Goal: Complete application form

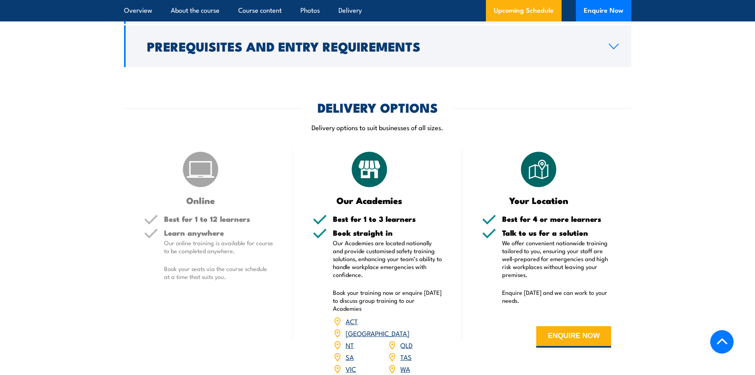
scroll to position [912, 0]
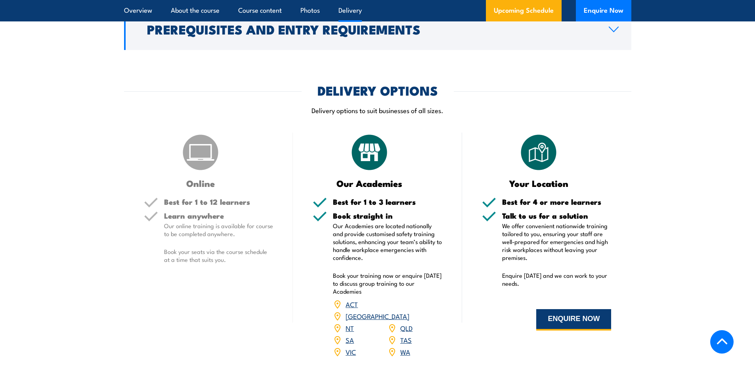
click at [558, 321] on button "ENQUIRE NOW" at bounding box center [573, 319] width 75 height 21
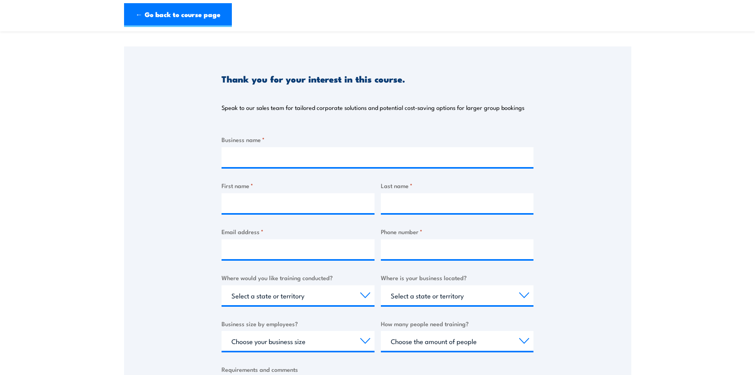
scroll to position [79, 0]
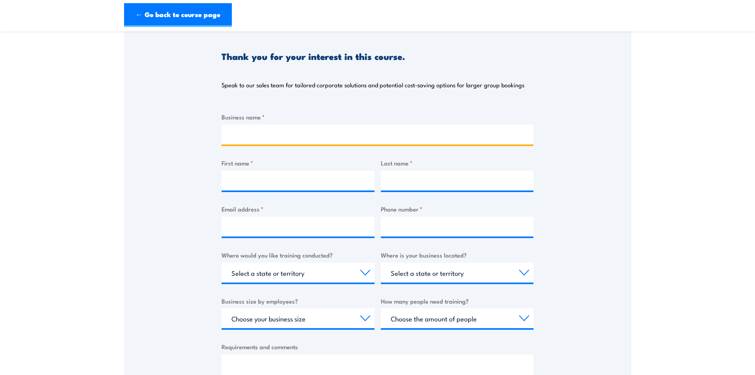
click at [267, 129] on input "Business name *" at bounding box center [378, 134] width 312 height 20
type input "Jim Pearson Transport"
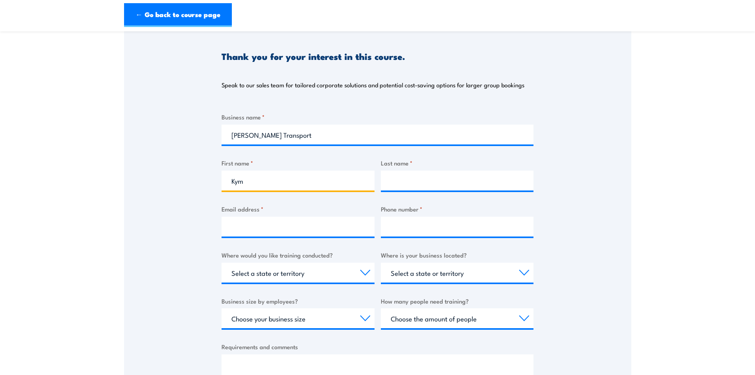
type input "Kym"
type input "Elliott"
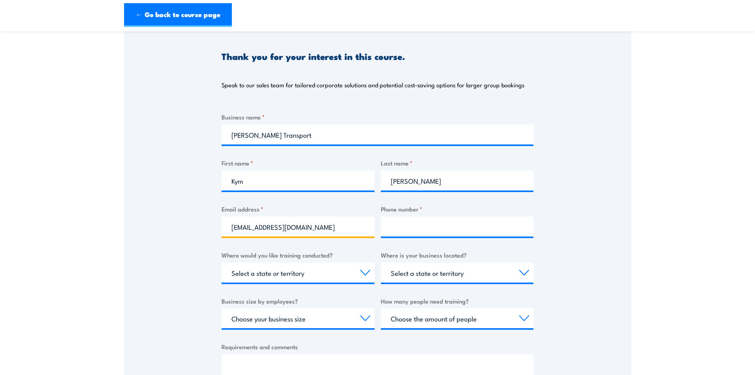
type input "kyme@jimpearson.com.au"
type input "6588 5045"
click at [300, 274] on select "Select a state or territory Nationally - multiple locations QLD NSW VIC SA ACT …" at bounding box center [298, 272] width 153 height 20
select select "[GEOGRAPHIC_DATA]"
click at [222, 262] on select "Select a state or territory Nationally - multiple locations QLD NSW VIC SA ACT …" at bounding box center [298, 272] width 153 height 20
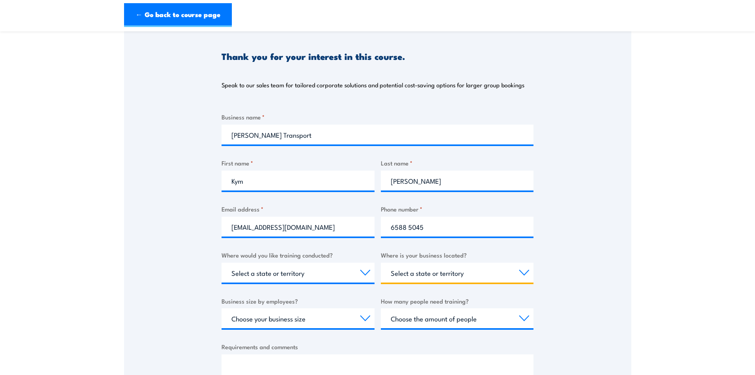
click at [494, 272] on select "Select a state or territory QLD NSW VIC SA ACT WA TAS NT" at bounding box center [457, 272] width 153 height 20
select select "[GEOGRAPHIC_DATA]"
click at [381, 262] on select "Select a state or territory QLD NSW VIC SA ACT WA TAS NT" at bounding box center [457, 272] width 153 height 20
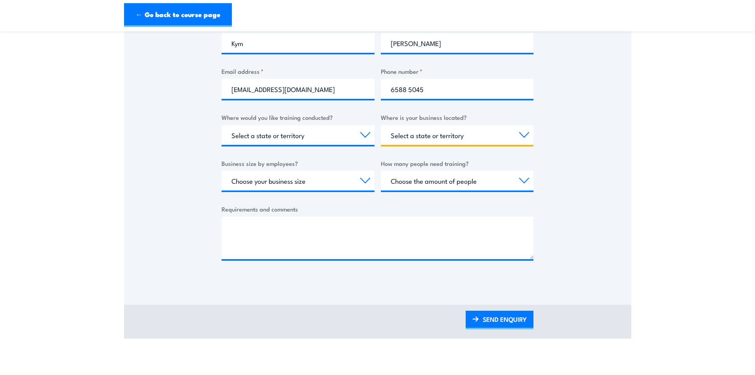
scroll to position [238, 0]
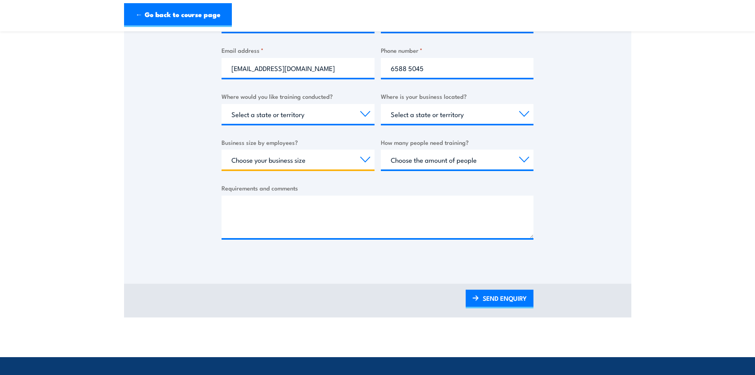
click at [353, 160] on select "Choose your business size 1 to 19 20 to 199 200+" at bounding box center [298, 159] width 153 height 20
select select "1 to 19"
click at [222, 149] on select "Choose your business size 1 to 19 20 to 199 200+" at bounding box center [298, 159] width 153 height 20
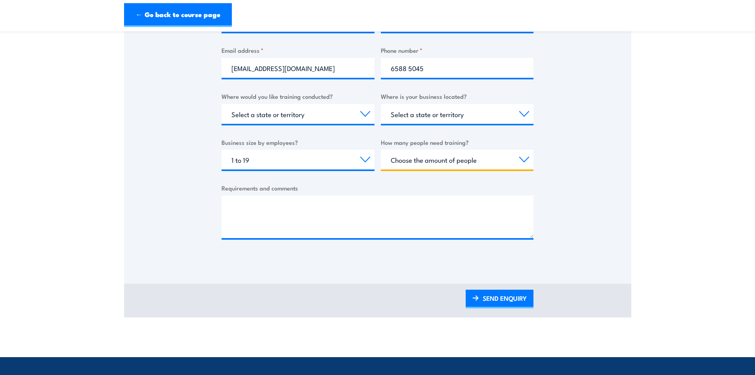
click at [408, 158] on select "Choose the amount of people 1 to 4 5 to 19 20+" at bounding box center [457, 159] width 153 height 20
select select "1 to 4"
click at [381, 149] on select "Choose the amount of people 1 to 4 5 to 19 20+" at bounding box center [457, 159] width 153 height 20
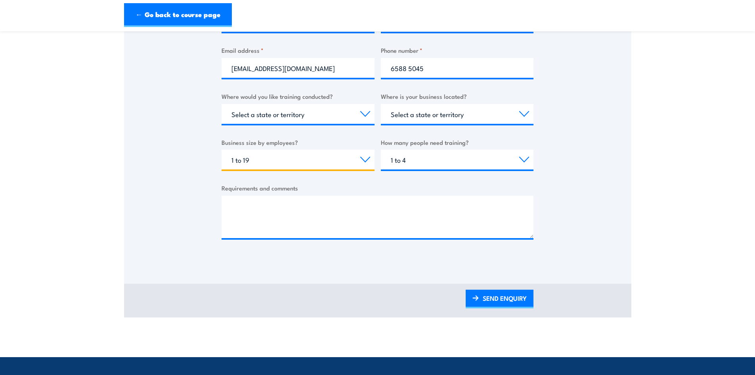
click at [325, 159] on select "Choose your business size 1 to 19 20 to 199 200+" at bounding box center [298, 159] width 153 height 20
select select "200+"
click at [222, 149] on select "Choose your business size 1 to 19 20 to 199 200+" at bounding box center [298, 159] width 153 height 20
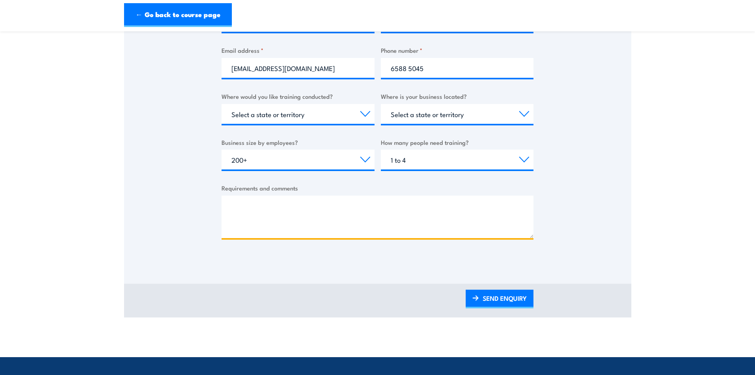
click at [290, 214] on textarea "Requirements and comments" at bounding box center [378, 216] width 312 height 42
click at [256, 224] on textarea "Hi Do you do warden training on site in Port Macquarie?" at bounding box center [378, 216] width 312 height 42
click at [417, 222] on textarea "Hi Do you do warden training on site in Port Macquarie?" at bounding box center [378, 216] width 312 height 42
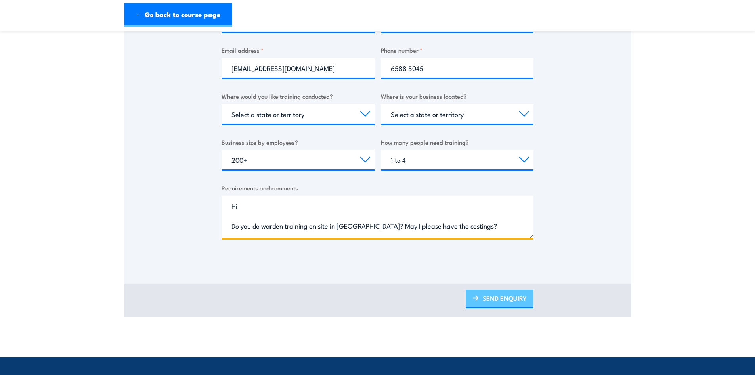
type textarea "Hi Do you do warden training on site in Port Macquarie? May I please have the c…"
click at [497, 299] on link "SEND ENQUIRY" at bounding box center [500, 298] width 68 height 19
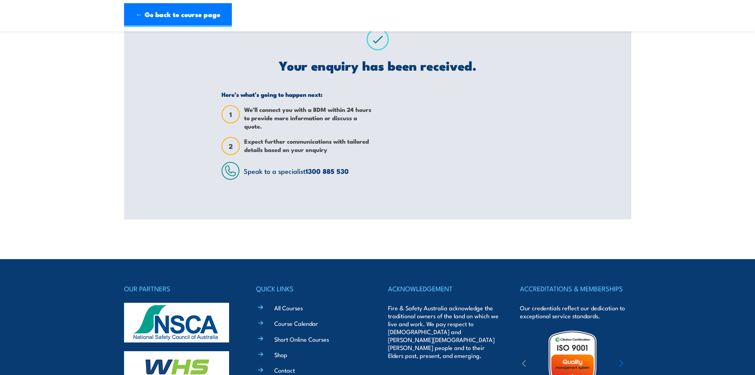
scroll to position [0, 0]
